Goal: Task Accomplishment & Management: Complete application form

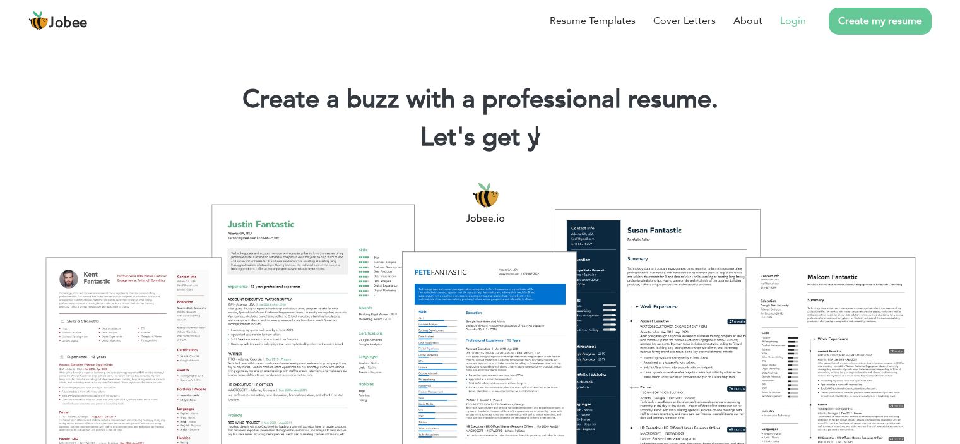
click at [790, 20] on link "Login" at bounding box center [793, 20] width 26 height 15
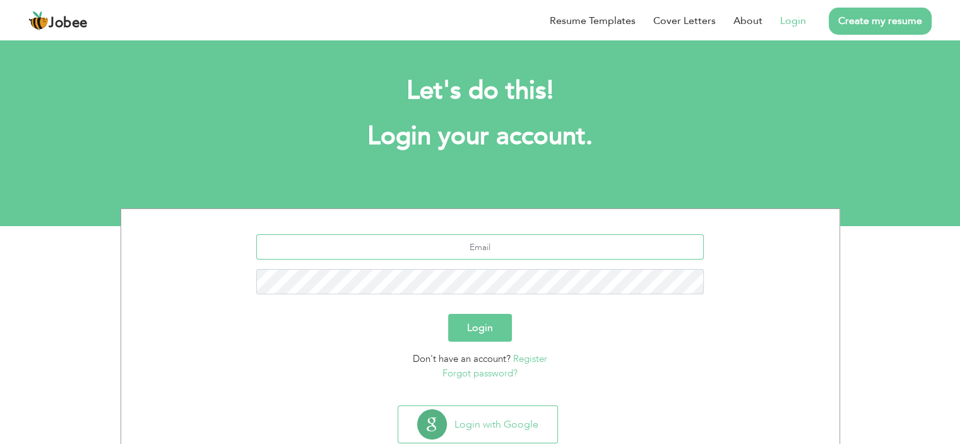
click at [563, 249] on input "text" at bounding box center [479, 246] width 447 height 25
type input "[EMAIL_ADDRESS][DOMAIN_NAME]"
click at [448, 314] on button "Login" at bounding box center [480, 328] width 64 height 28
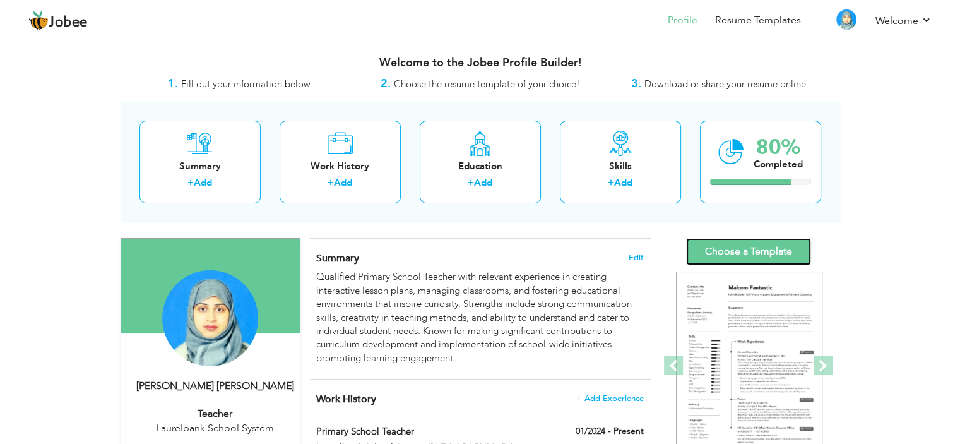
click at [731, 249] on link "Choose a Template" at bounding box center [748, 251] width 125 height 27
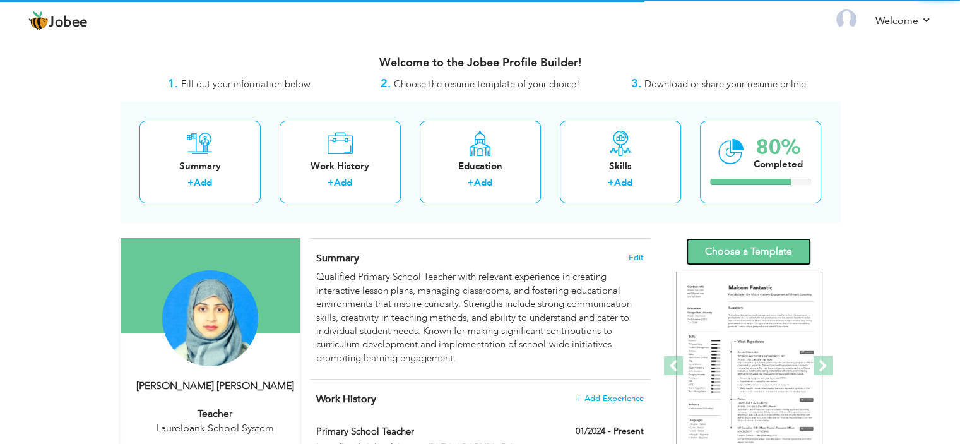
click at [752, 251] on link "Choose a Template" at bounding box center [748, 251] width 125 height 27
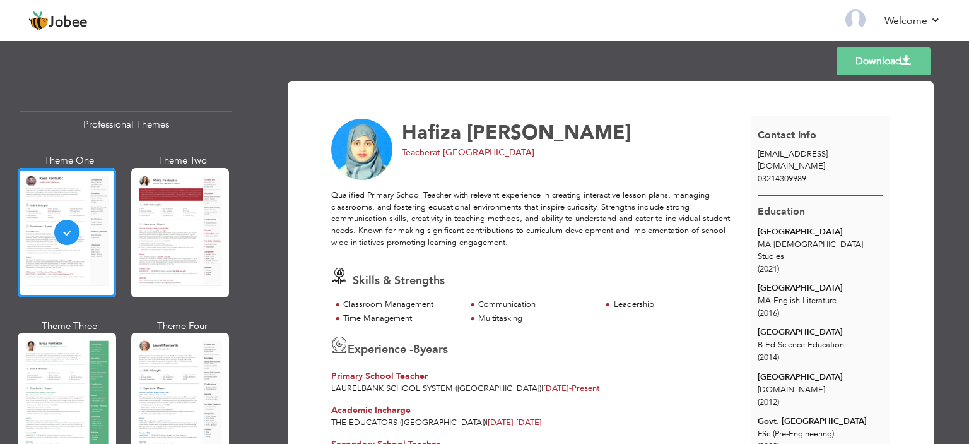
scroll to position [379, 0]
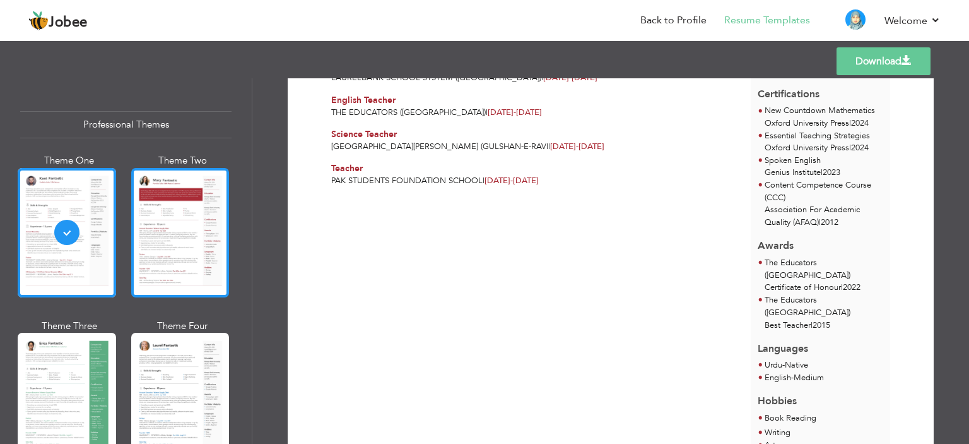
click at [149, 227] on div at bounding box center [180, 232] width 98 height 129
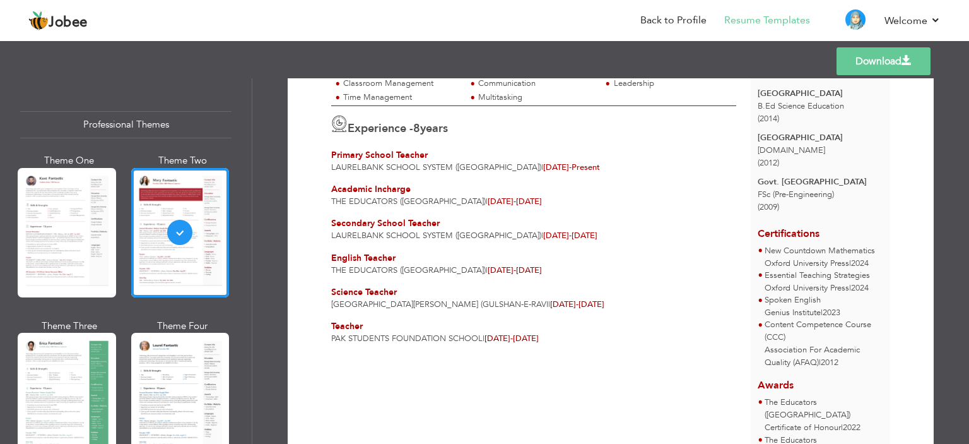
scroll to position [252, 0]
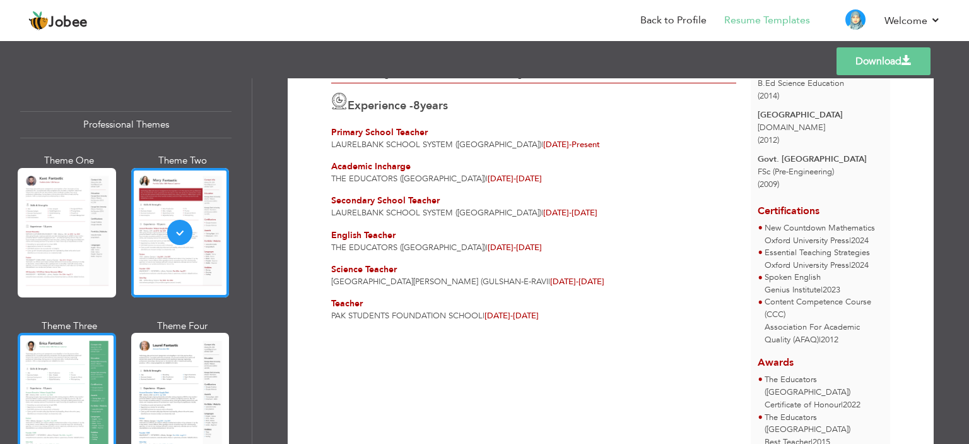
click at [73, 374] on div at bounding box center [67, 397] width 98 height 129
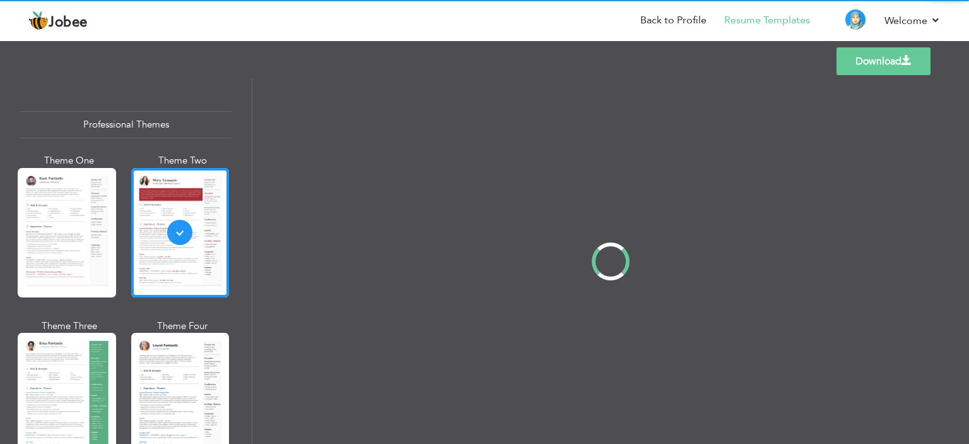
scroll to position [0, 0]
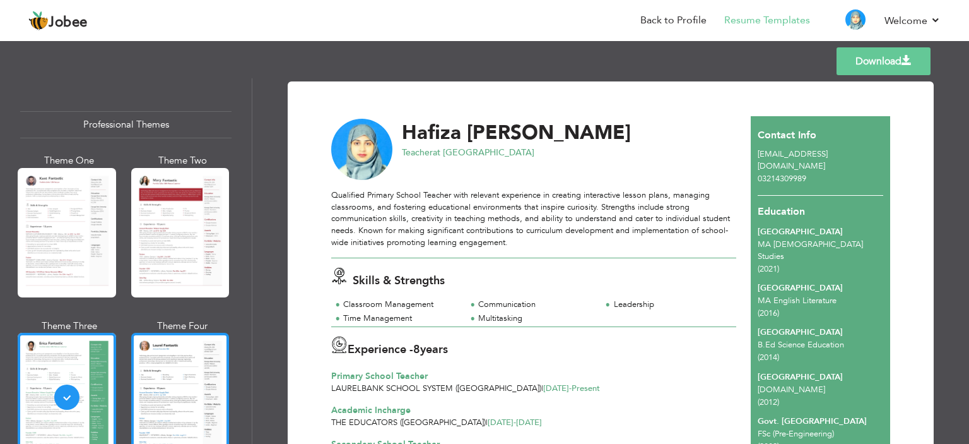
click at [173, 380] on div at bounding box center [180, 397] width 98 height 129
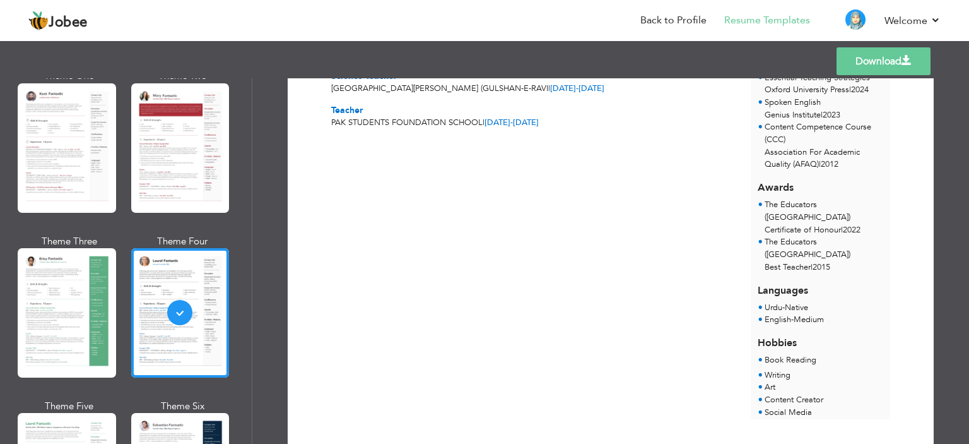
scroll to position [189, 0]
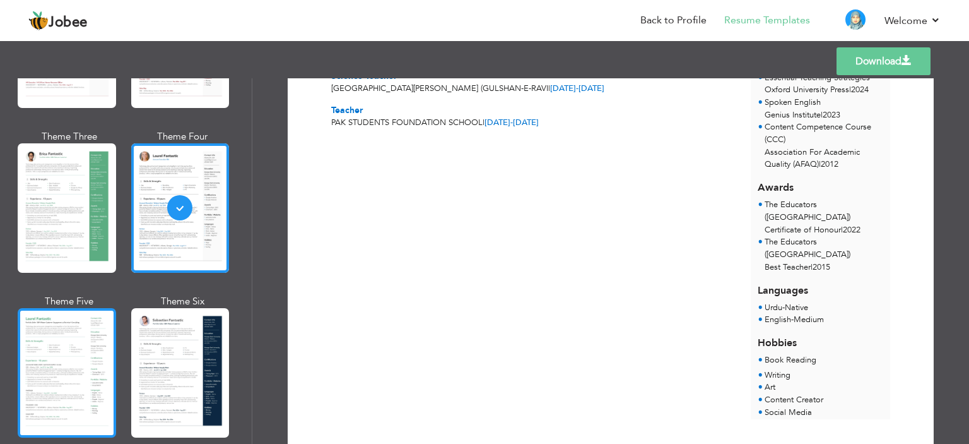
click at [63, 346] on div at bounding box center [67, 372] width 98 height 129
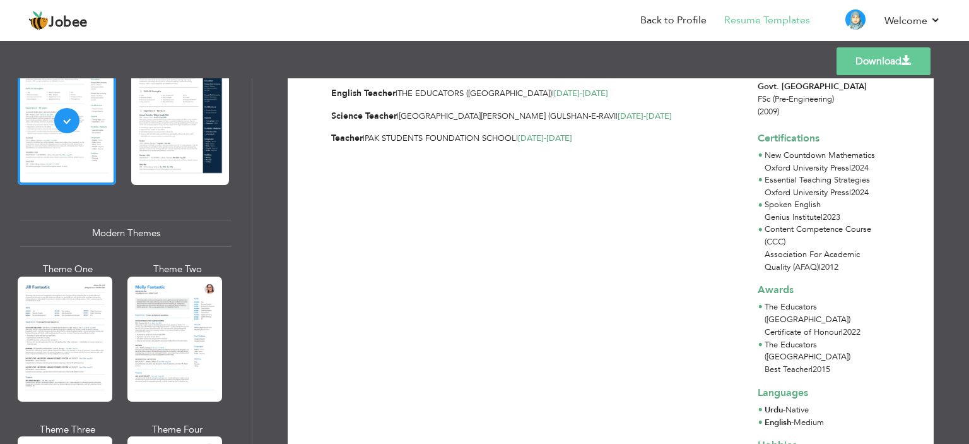
scroll to position [505, 0]
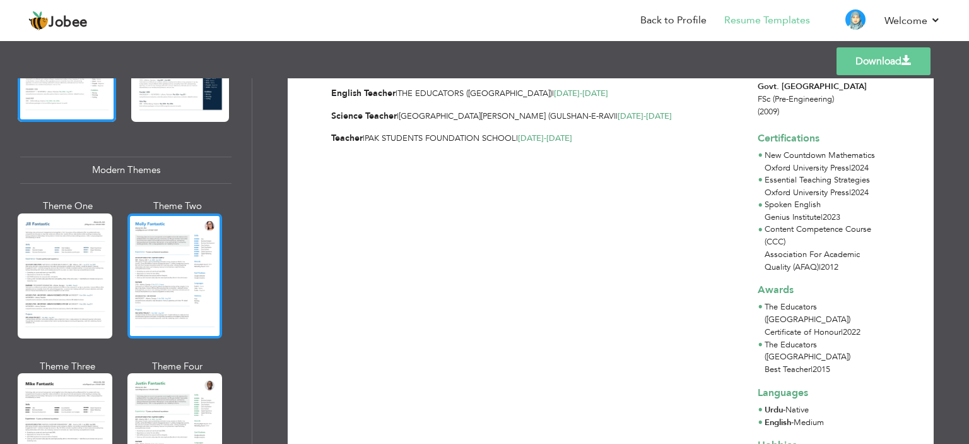
click at [155, 261] on div at bounding box center [174, 275] width 95 height 125
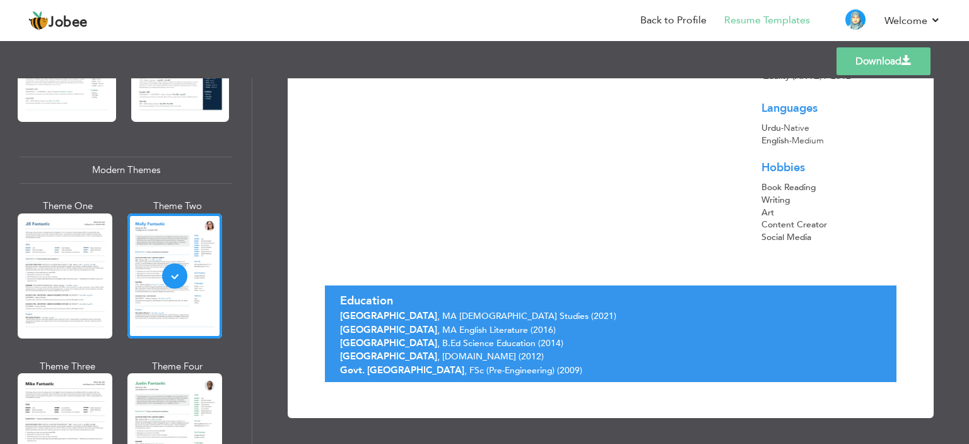
scroll to position [504, 0]
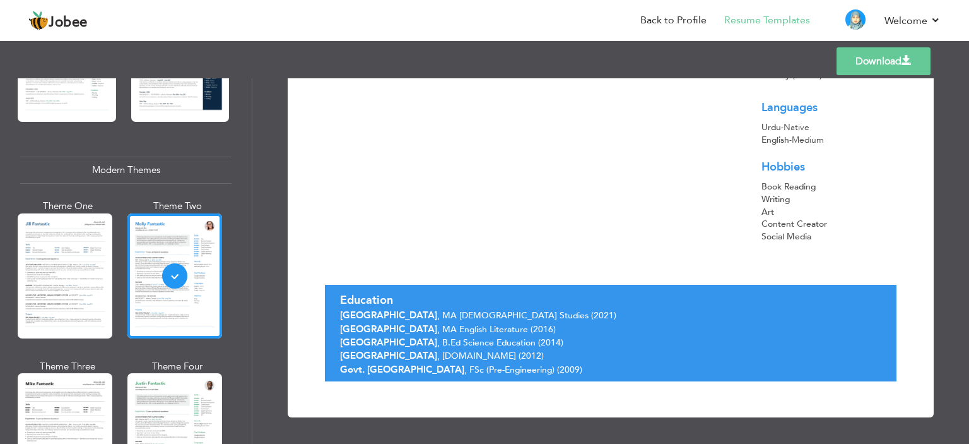
drag, startPoint x: 892, startPoint y: 62, endPoint x: 854, endPoint y: 76, distance: 40.9
click at [892, 62] on link "Download" at bounding box center [884, 61] width 94 height 28
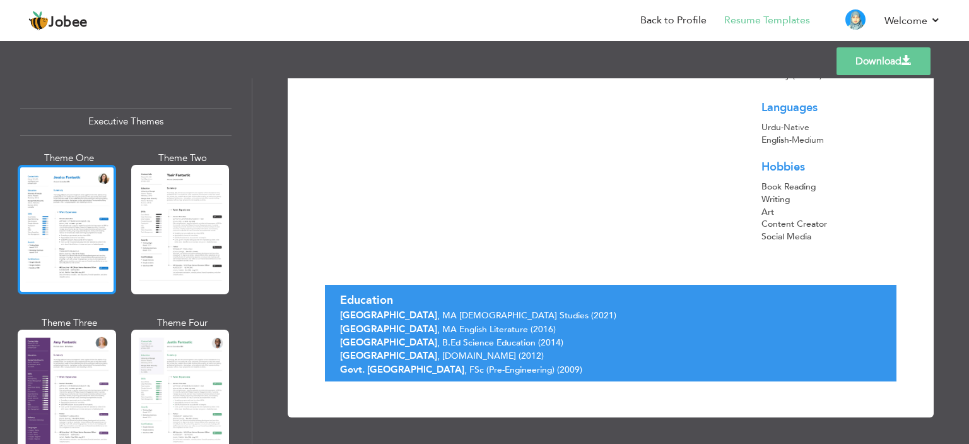
scroll to position [1010, 0]
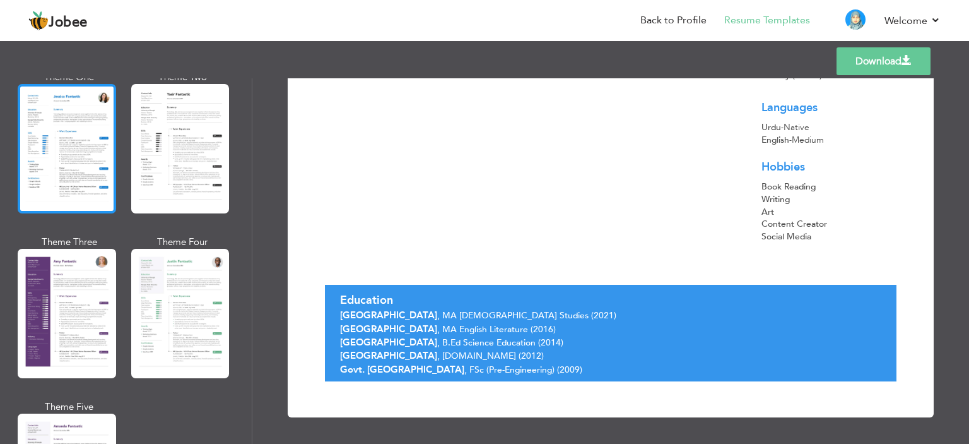
click at [73, 140] on div at bounding box center [67, 148] width 98 height 129
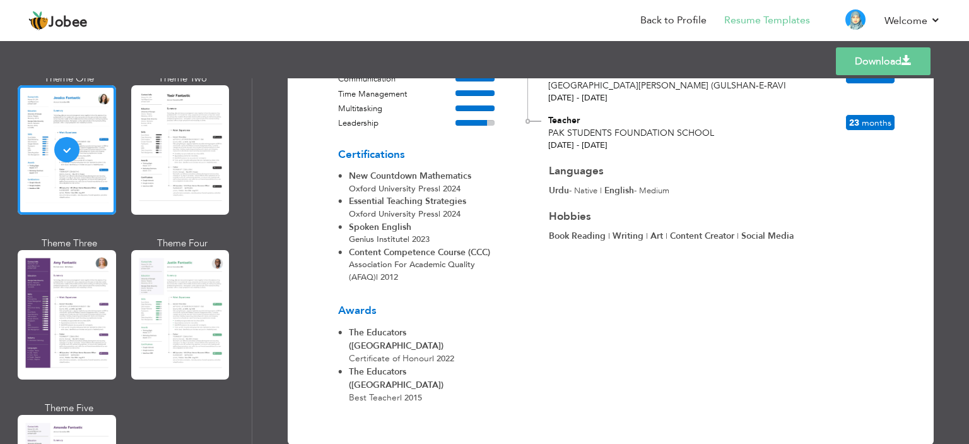
scroll to position [447, 0]
click at [858, 71] on link "Download" at bounding box center [883, 61] width 95 height 28
